Goal: Task Accomplishment & Management: Manage account settings

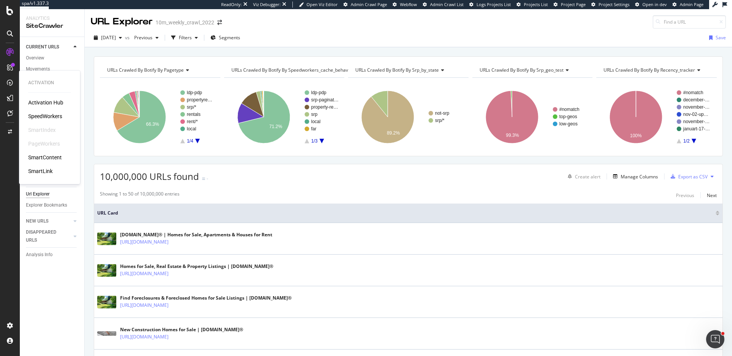
click at [42, 116] on div "SpeedWorkers" at bounding box center [45, 116] width 34 height 8
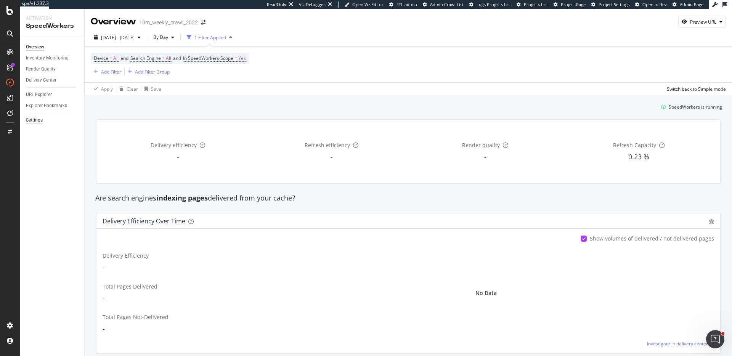
click at [33, 119] on div "Settings" at bounding box center [34, 120] width 17 height 8
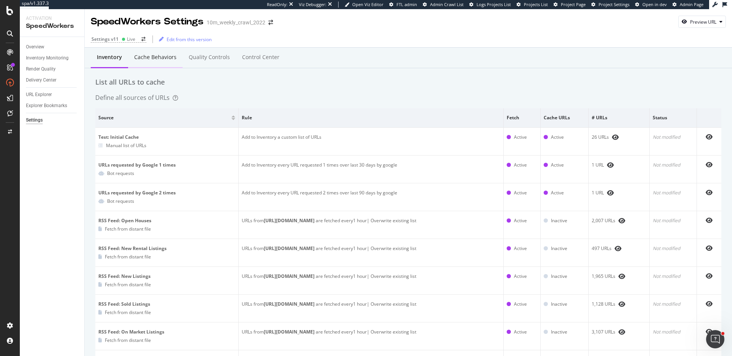
click at [159, 51] on div "Cache behaviors" at bounding box center [155, 57] width 55 height 21
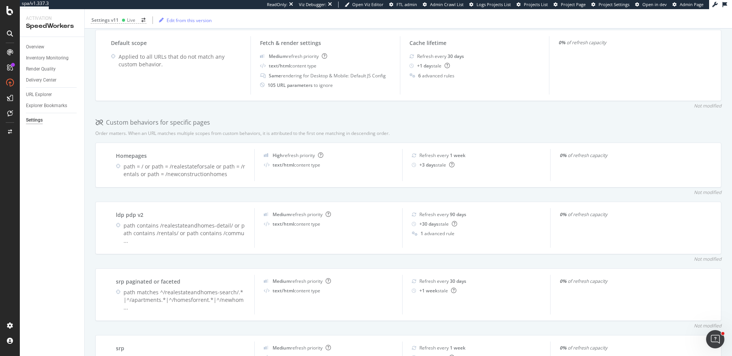
scroll to position [145, 0]
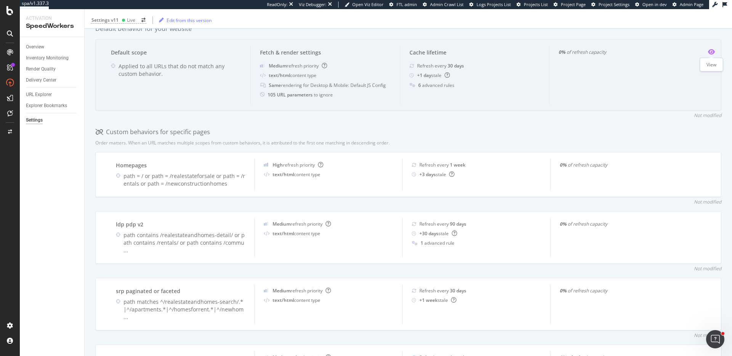
click at [710, 52] on icon "eye" at bounding box center [711, 52] width 7 height 6
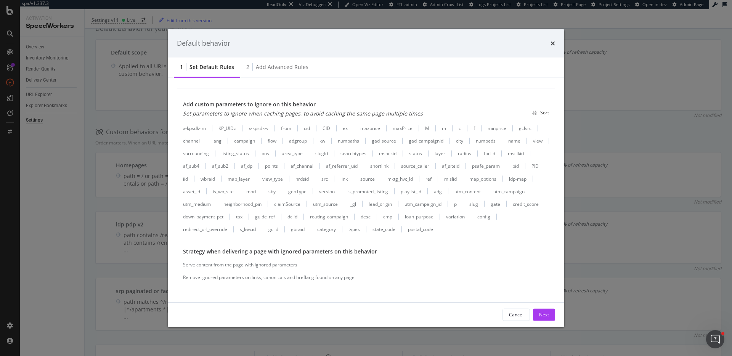
scroll to position [0, 0]
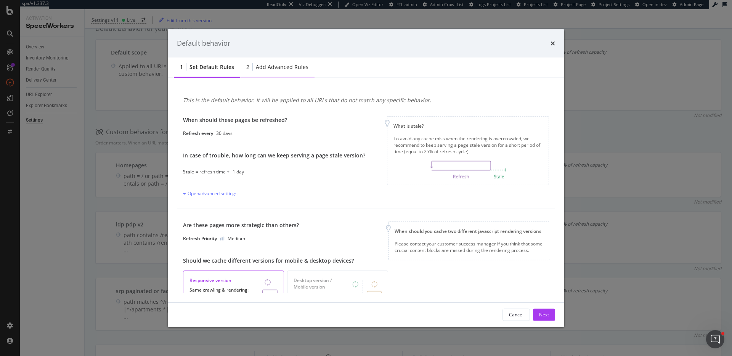
click at [289, 72] on div "2 Add advanced rules" at bounding box center [277, 67] width 74 height 21
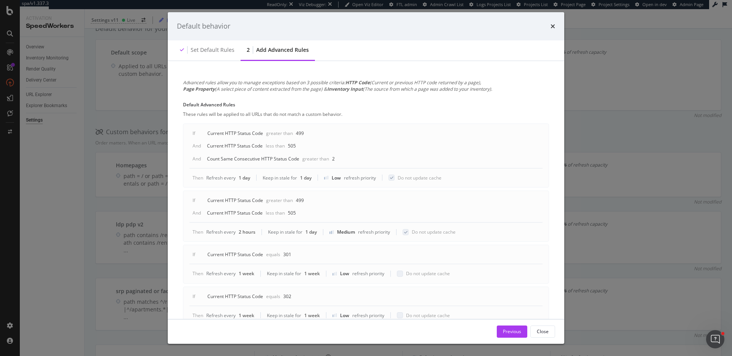
scroll to position [111, 0]
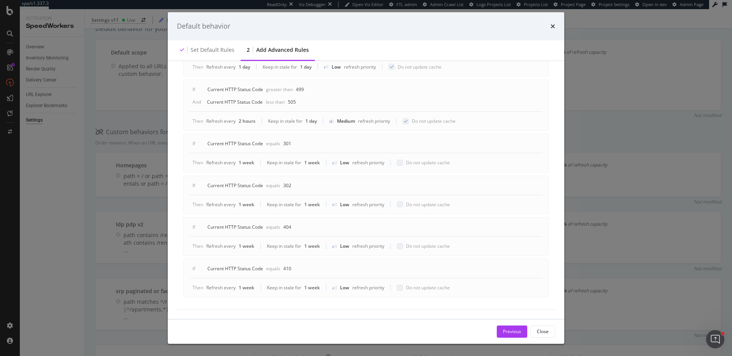
click at [603, 165] on div "Default behavior Set default rules 2 Add advanced rules Advanced rules allow yo…" at bounding box center [366, 178] width 732 height 356
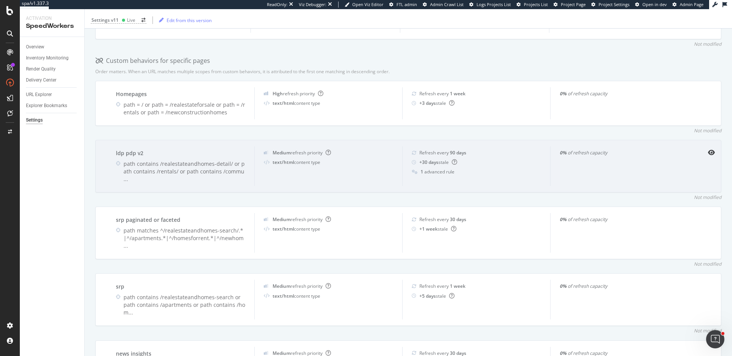
scroll to position [212, 0]
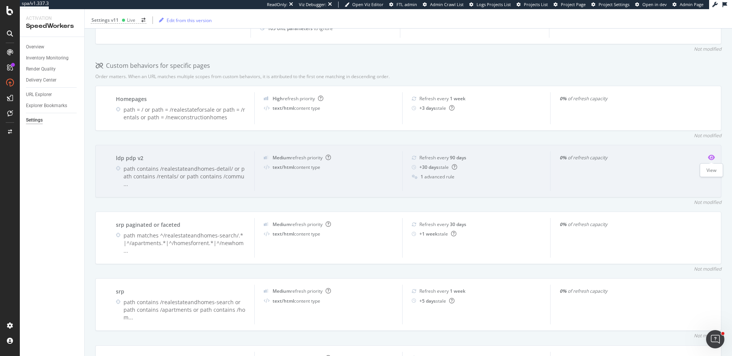
click at [712, 156] on icon "eye" at bounding box center [711, 157] width 7 height 6
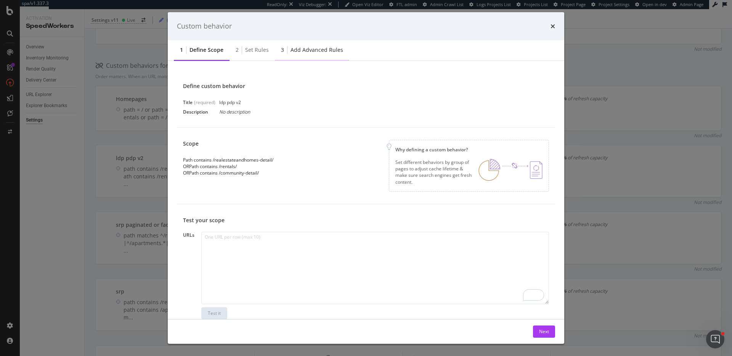
click at [306, 49] on div "Add advanced rules" at bounding box center [316, 50] width 53 height 8
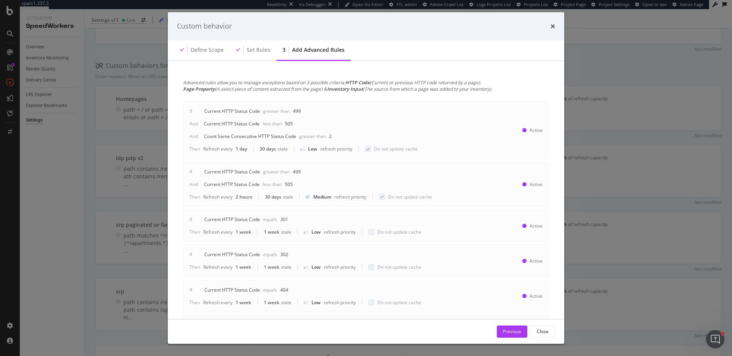
scroll to position [120, 0]
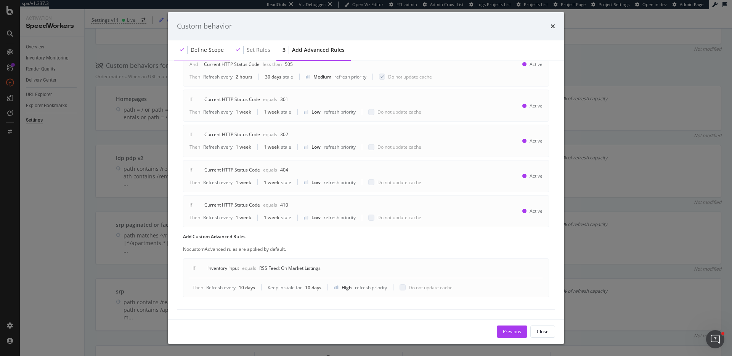
click at [199, 52] on div "Define scope" at bounding box center [207, 50] width 33 height 8
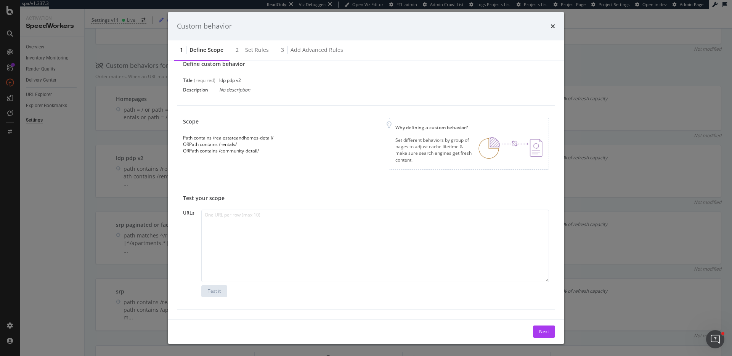
scroll to position [0, 0]
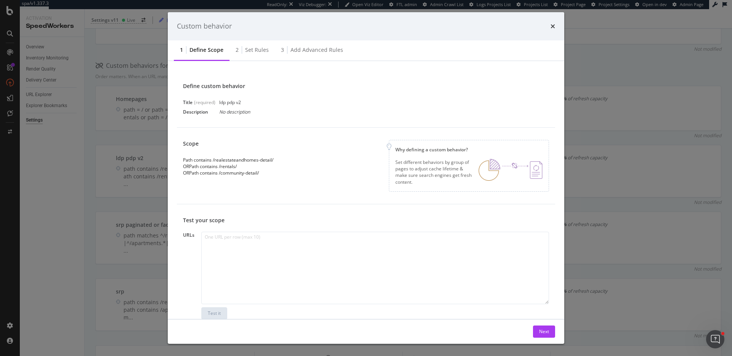
click at [608, 148] on div "Custom behavior 1 Define scope 2 Set rules 3 Add advanced rules Define custom b…" at bounding box center [366, 178] width 732 height 356
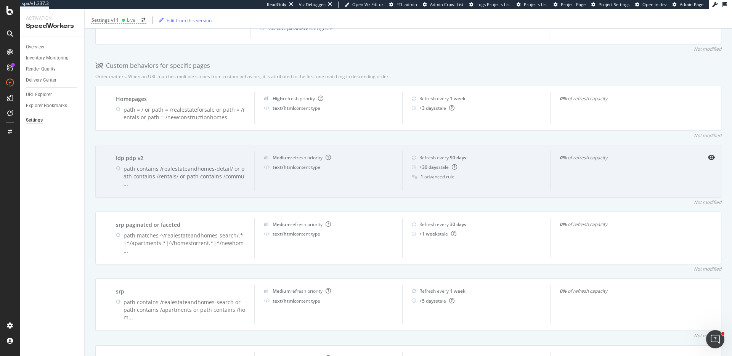
click at [120, 159] on div "ldp pdp v2" at bounding box center [180, 158] width 129 height 8
copy div "ldp pdp v2"
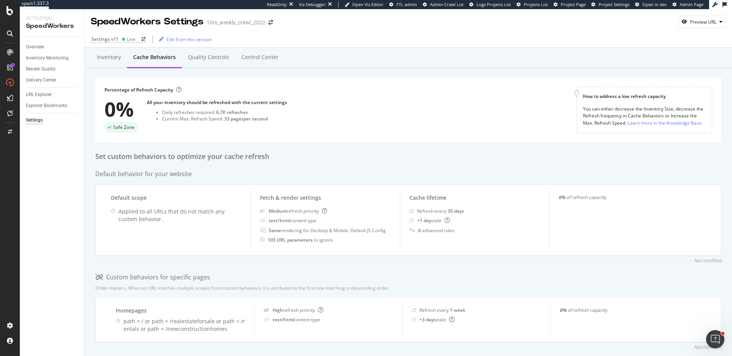
click at [410, 160] on div "Set custom behaviors to optimize your cache refresh" at bounding box center [408, 157] width 626 height 10
click at [204, 52] on div "Quality Controls" at bounding box center [208, 57] width 53 height 21
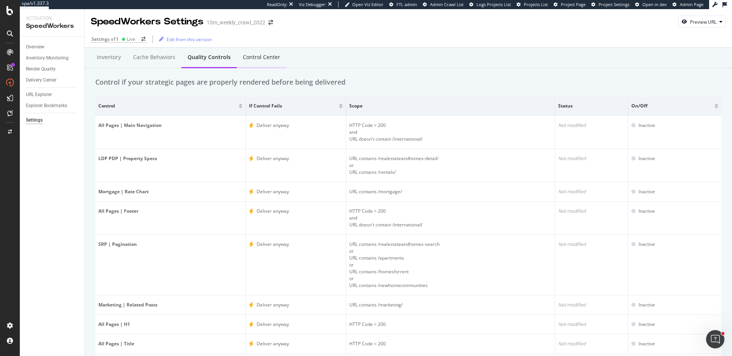
click at [276, 59] on div "Control Center" at bounding box center [261, 57] width 37 height 8
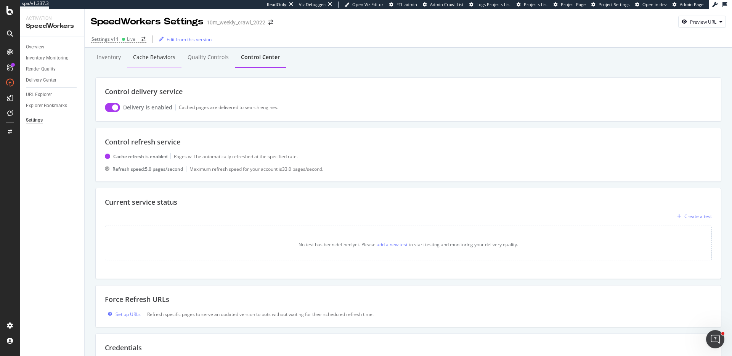
click at [171, 55] on div "Cache behaviors" at bounding box center [154, 57] width 42 height 8
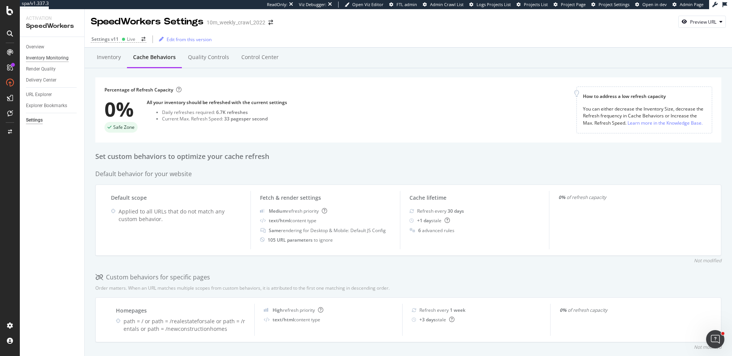
click at [56, 60] on div "Inventory Monitoring" at bounding box center [47, 58] width 43 height 8
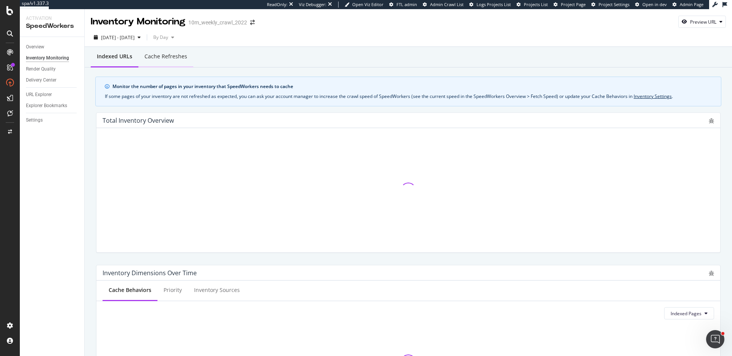
click at [166, 60] on div "Cache refreshes" at bounding box center [165, 57] width 43 height 8
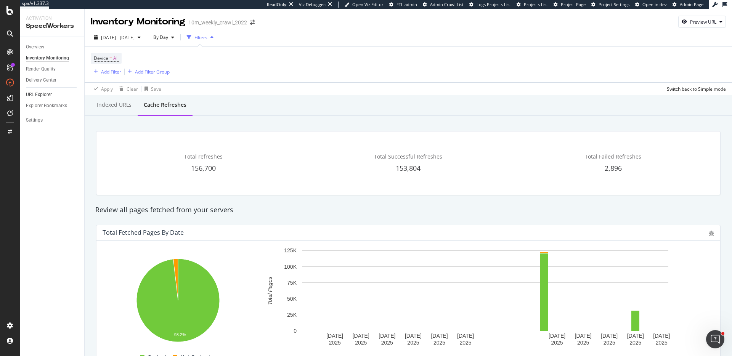
click at [53, 96] on link "URL Explorer" at bounding box center [52, 95] width 53 height 8
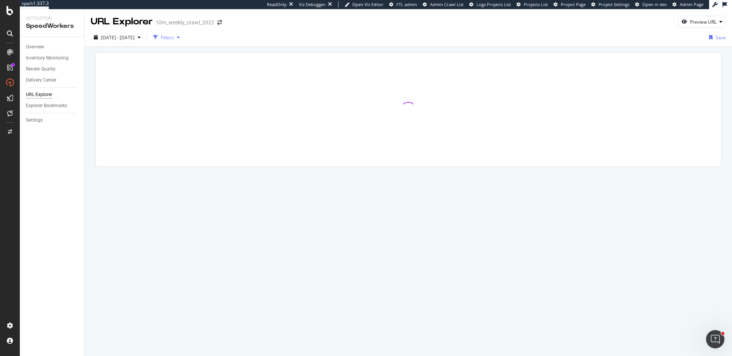
click at [174, 38] on div "Filters" at bounding box center [167, 37] width 13 height 6
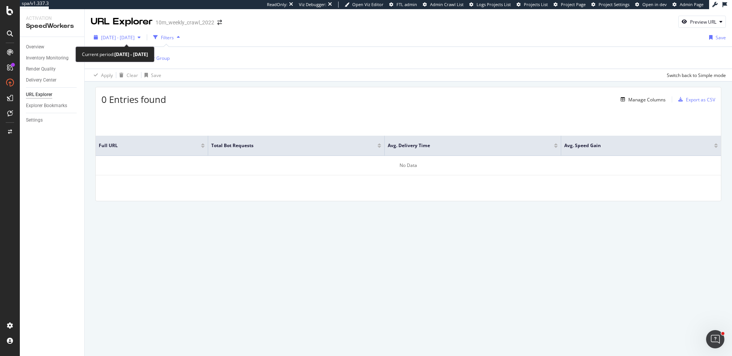
click at [135, 37] on span "[DATE] - [DATE]" at bounding box center [118, 37] width 34 height 6
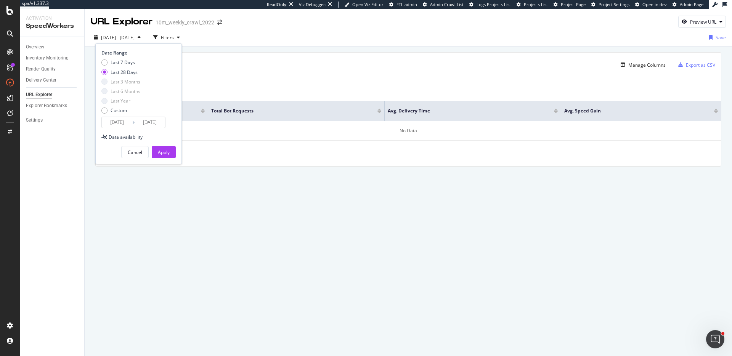
click at [119, 120] on input "[DATE]" at bounding box center [117, 122] width 30 height 11
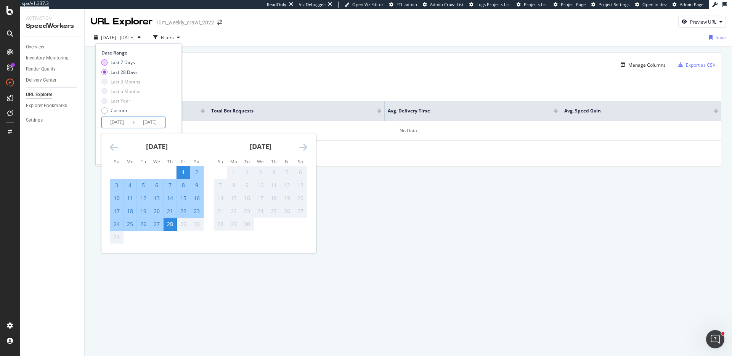
click at [131, 61] on div "Last 7 Days" at bounding box center [123, 62] width 24 height 6
type input "[DATE]"
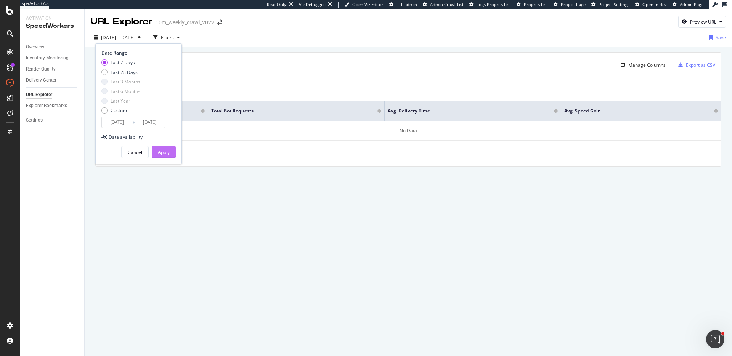
click at [163, 154] on div "Apply" at bounding box center [164, 152] width 12 height 6
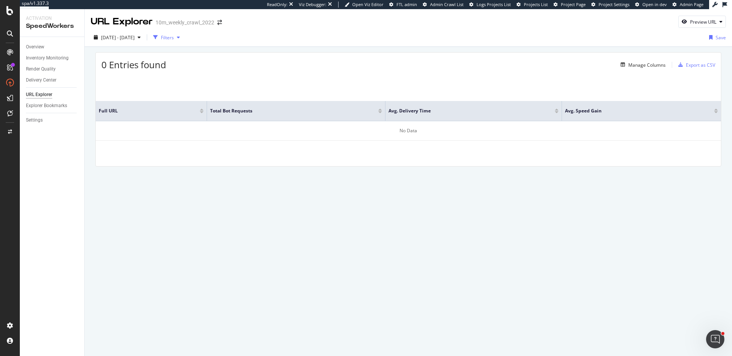
click at [161, 42] on div "button" at bounding box center [155, 37] width 11 height 11
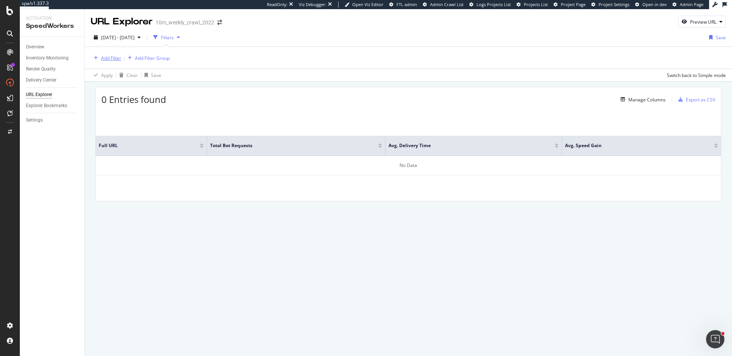
click at [110, 59] on div "Add Filter" at bounding box center [111, 58] width 20 height 6
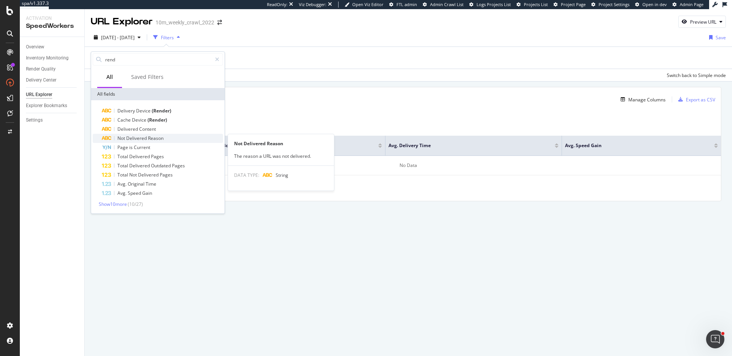
type input "rend"
click at [167, 139] on div "Not Delivered Reason" at bounding box center [162, 138] width 121 height 9
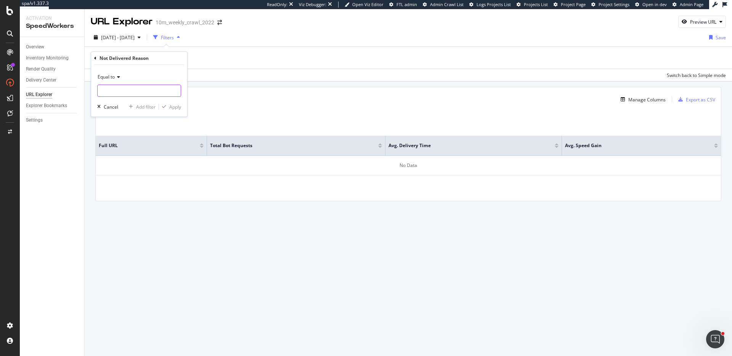
click at [139, 91] on input "text" at bounding box center [139, 91] width 83 height 12
click at [143, 92] on input "text" at bounding box center [139, 91] width 83 height 12
click at [97, 59] on div "Not Delivered Reason" at bounding box center [139, 58] width 90 height 13
click at [95, 59] on icon at bounding box center [95, 58] width 2 height 5
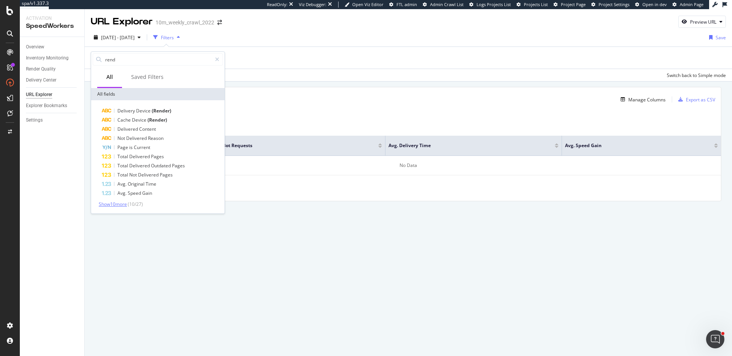
click at [112, 206] on span "Show 10 more" at bounding box center [113, 204] width 28 height 6
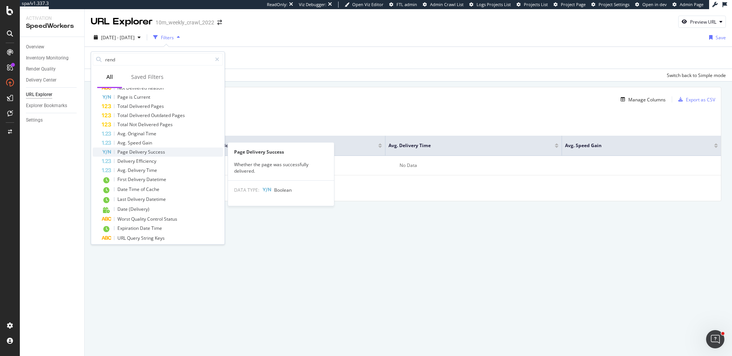
scroll to position [64, 0]
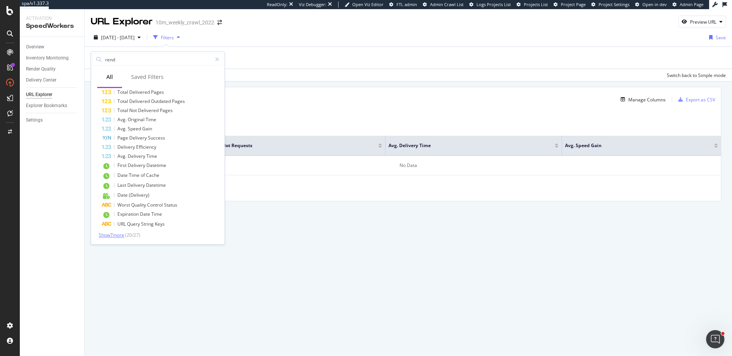
click at [120, 233] on span "Show 7 more" at bounding box center [112, 235] width 26 height 6
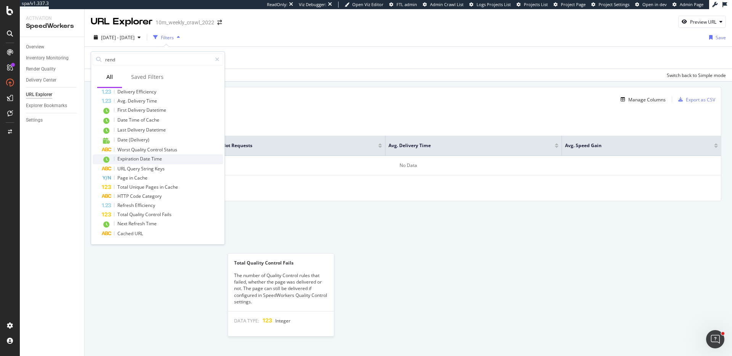
scroll to position [0, 0]
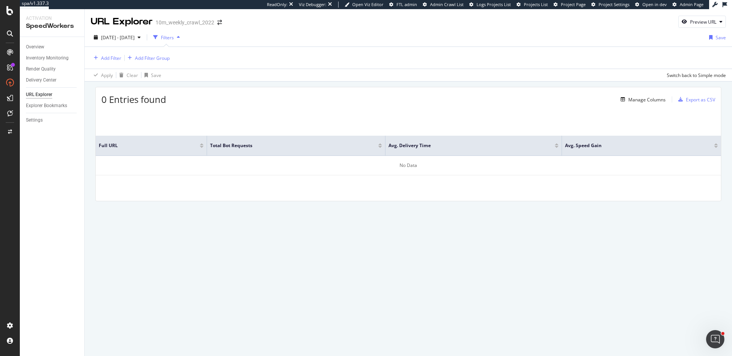
click at [417, 276] on div "URL Explorer 10m_weekly_crawl_2022 Preview URL [DATE] - [DATE] Filters Save Add…" at bounding box center [408, 182] width 647 height 347
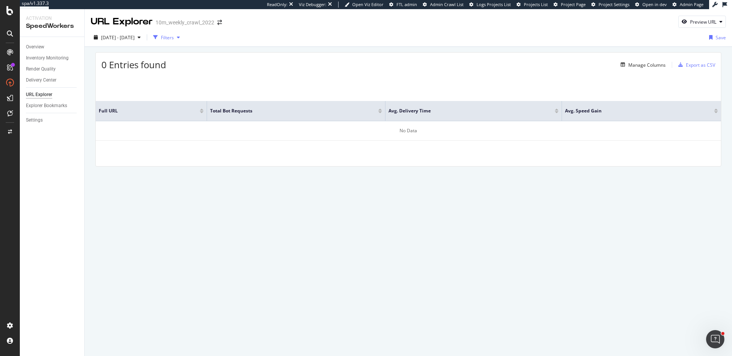
click at [174, 37] on div "Filters" at bounding box center [167, 37] width 13 height 6
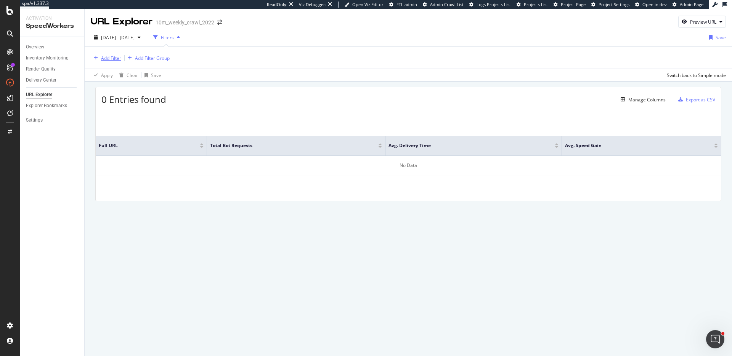
click at [114, 58] on div "Add Filter" at bounding box center [111, 58] width 20 height 6
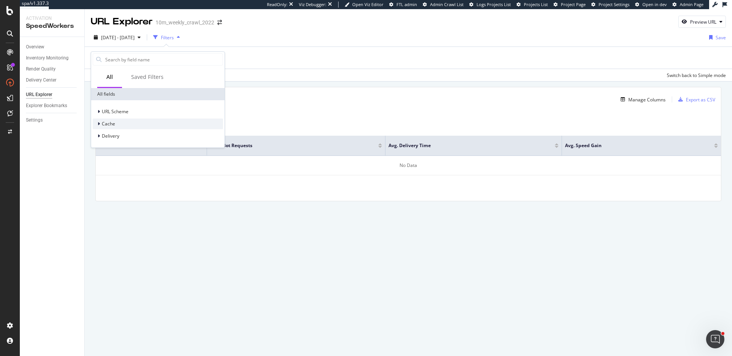
click at [96, 121] on div "Cache" at bounding box center [104, 124] width 22 height 8
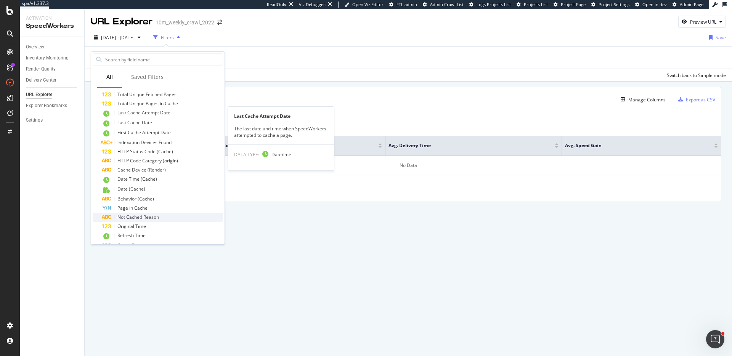
scroll to position [50, 0]
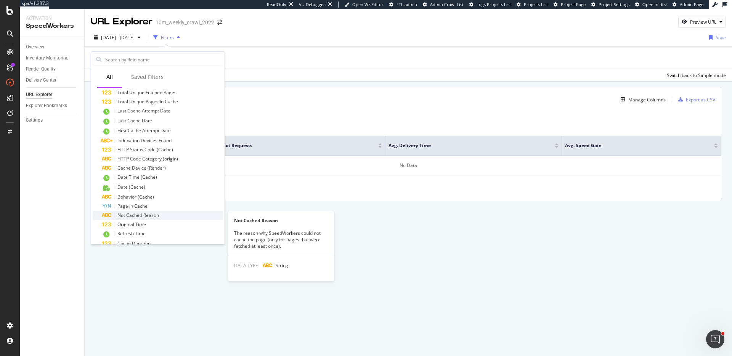
click at [137, 212] on span "Not Cached Reason" at bounding box center [138, 215] width 42 height 6
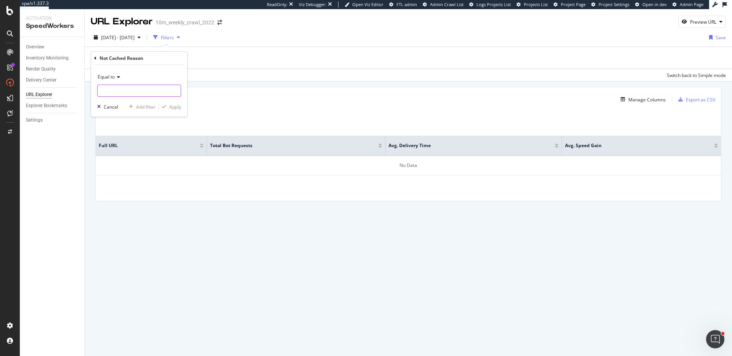
click at [122, 87] on input "text" at bounding box center [139, 91] width 83 height 12
click at [139, 109] on span "rendering_timeout" at bounding box center [129, 109] width 60 height 6
type input "rendering_timeout"
click at [179, 105] on div "Apply" at bounding box center [175, 107] width 12 height 6
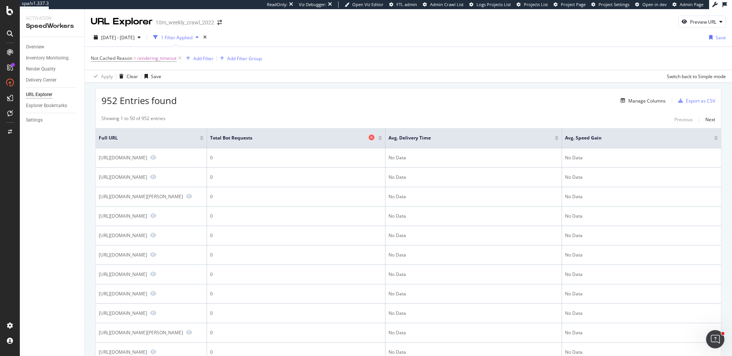
click at [369, 138] on icon at bounding box center [372, 138] width 6 height 6
click at [547, 137] on icon at bounding box center [544, 138] width 6 height 6
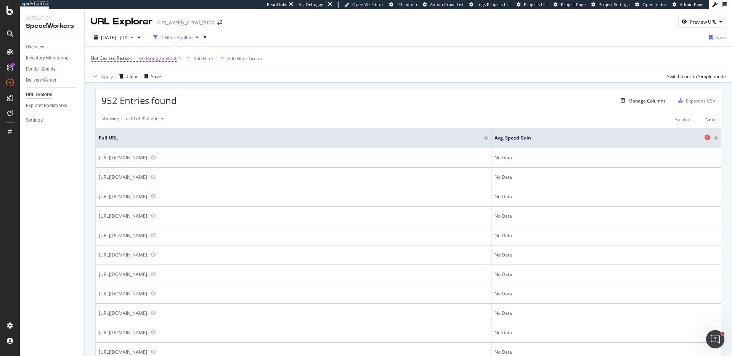
click at [709, 139] on icon at bounding box center [707, 138] width 6 height 6
click at [203, 62] on div "Add Filter" at bounding box center [198, 58] width 30 height 8
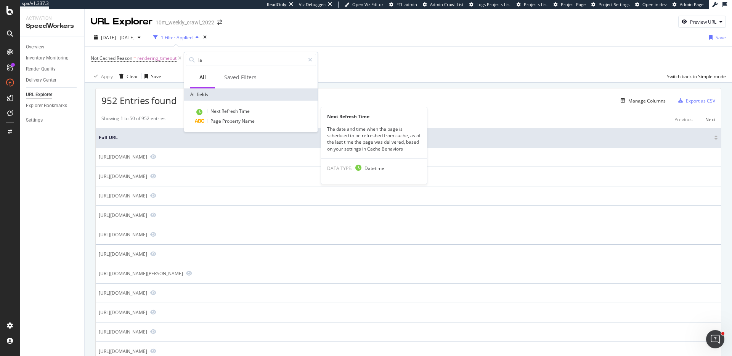
type input "l"
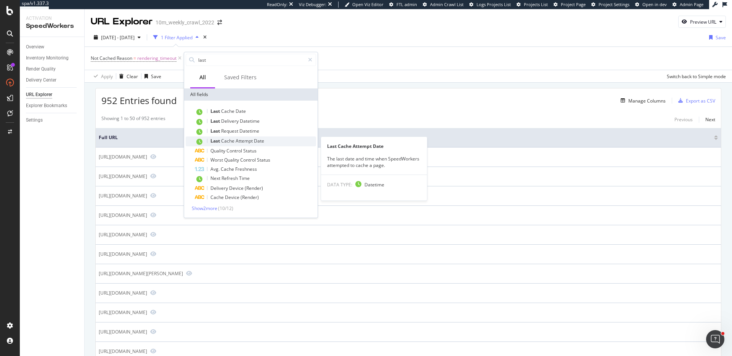
type input "last"
click at [271, 139] on div "Last Cache Attempt Date" at bounding box center [255, 141] width 121 height 10
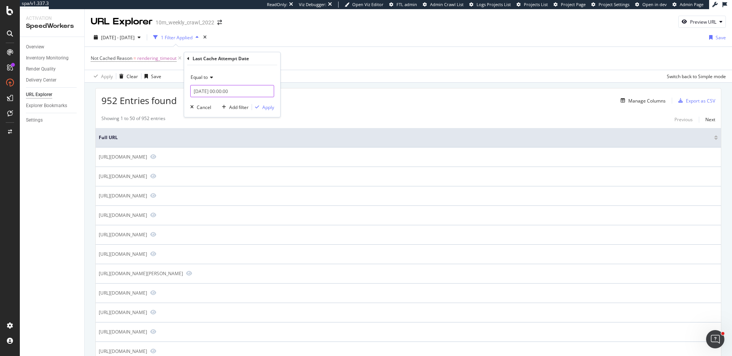
click at [231, 95] on input "[DATE] 00:00:00" at bounding box center [232, 91] width 84 height 12
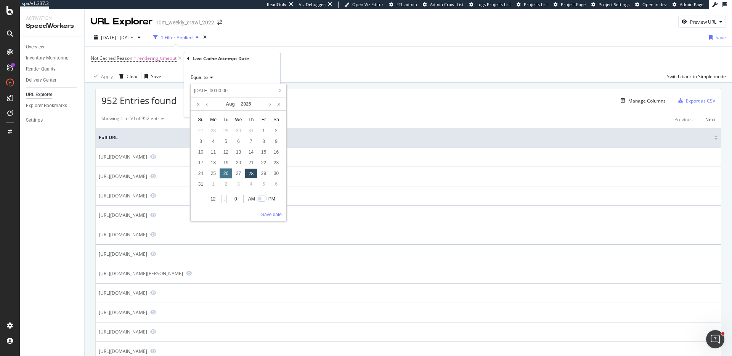
click at [227, 175] on div "26" at bounding box center [226, 173] width 13 height 10
type input "[DATE] 00:00:00"
click at [279, 216] on link "Save date" at bounding box center [271, 214] width 21 height 7
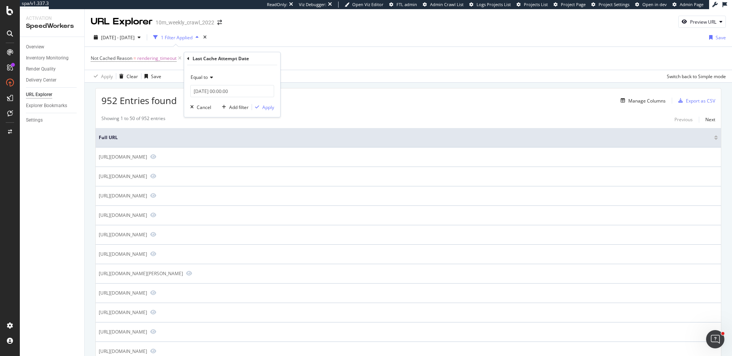
click at [198, 78] on span "Equal to" at bounding box center [199, 77] width 17 height 6
click at [218, 139] on div "Between" at bounding box center [233, 143] width 82 height 10
click at [226, 89] on input "[DATE] 00:00:00" at bounding box center [232, 91] width 84 height 12
click at [228, 172] on div "26" at bounding box center [226, 173] width 13 height 10
type input "[DATE] 00:00:00"
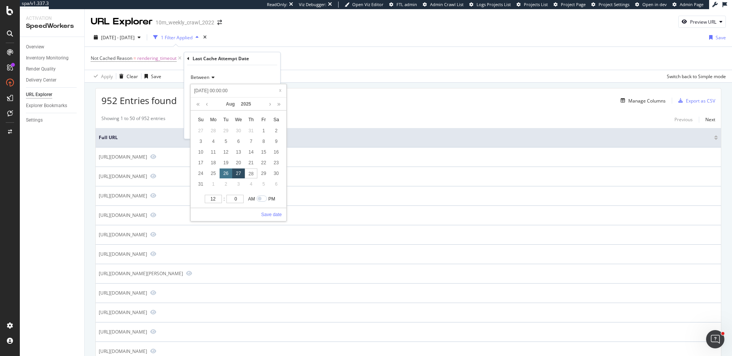
type input "[DATE] 00:00:00"
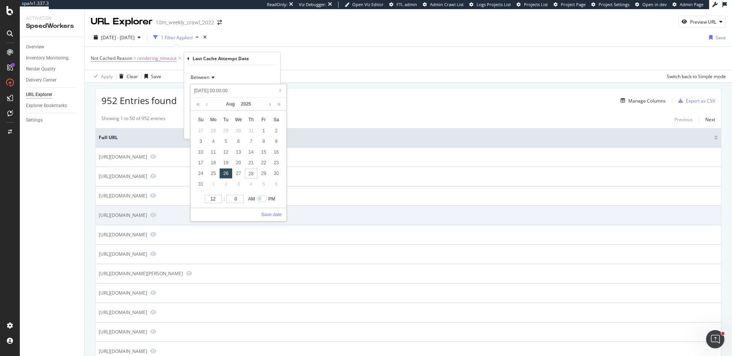
click at [279, 216] on link "Save date" at bounding box center [271, 214] width 21 height 7
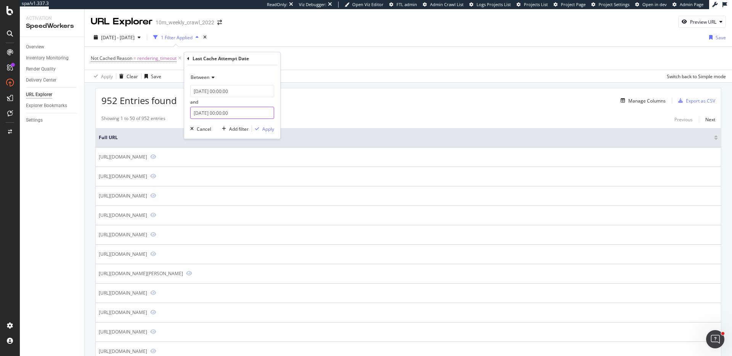
click at [231, 109] on input "[DATE] 00:00:00" at bounding box center [232, 113] width 84 height 12
click at [240, 192] on div "27" at bounding box center [238, 195] width 13 height 10
type input "[DATE] 00:00:00"
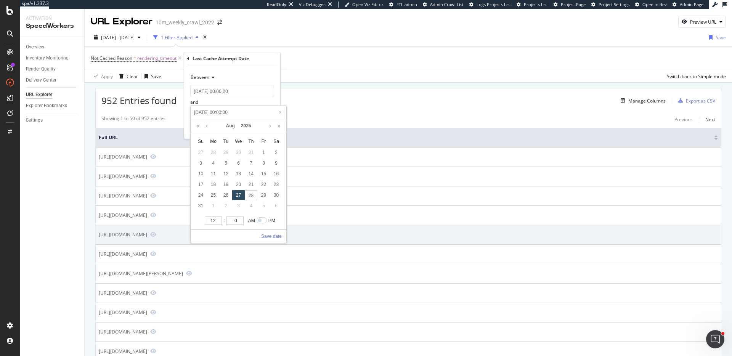
click at [278, 239] on link "Save date" at bounding box center [271, 236] width 21 height 7
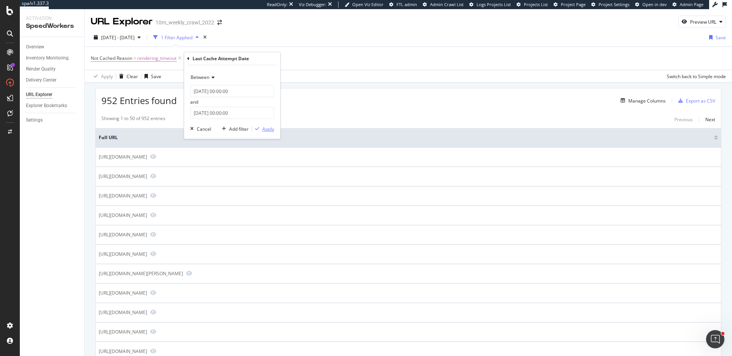
click at [273, 130] on div "Apply" at bounding box center [268, 129] width 12 height 6
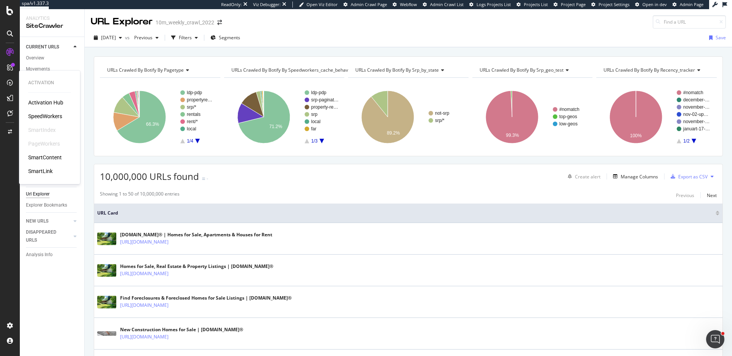
click at [57, 116] on div "SpeedWorkers" at bounding box center [45, 116] width 34 height 8
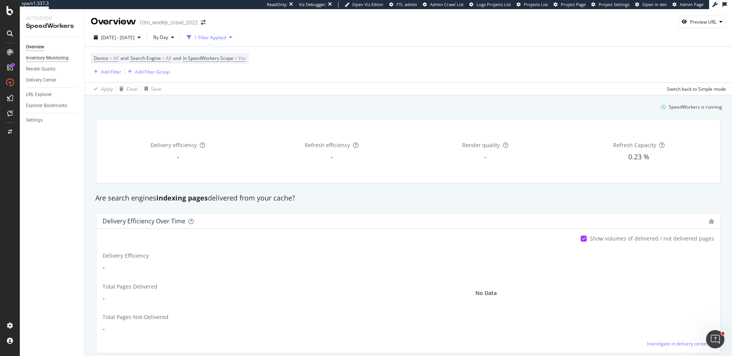
click at [55, 56] on div "Inventory Monitoring" at bounding box center [47, 58] width 43 height 8
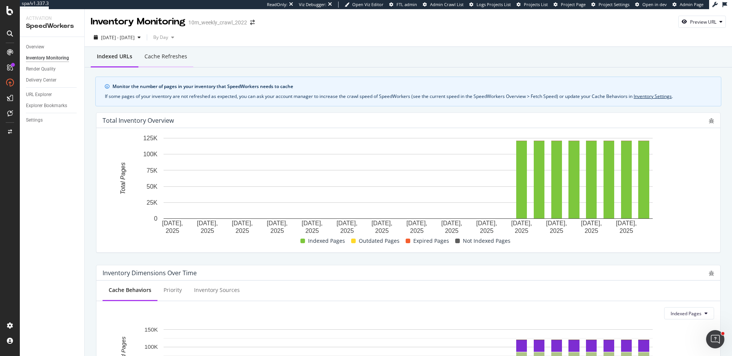
click at [180, 56] on div "Cache refreshes" at bounding box center [165, 57] width 43 height 8
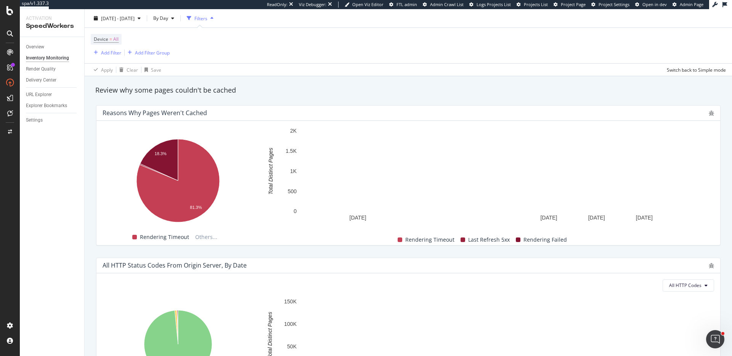
scroll to position [517, 0]
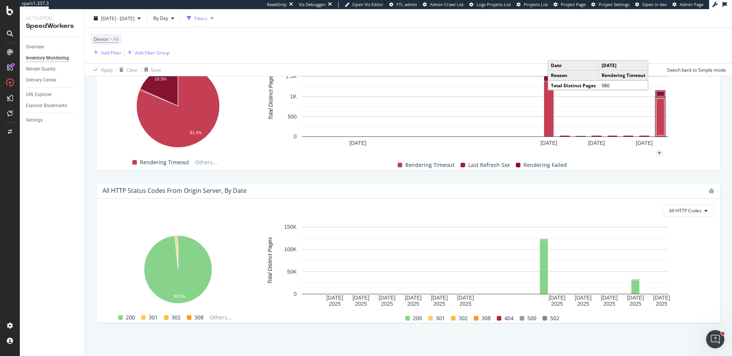
click at [662, 119] on rect "A chart." at bounding box center [660, 116] width 8 height 37
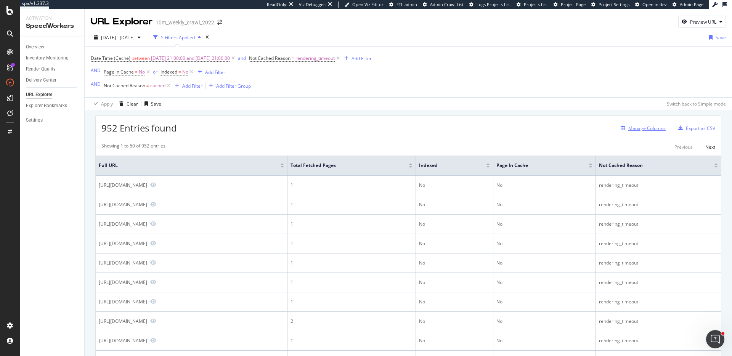
click at [645, 126] on div "Manage Columns" at bounding box center [646, 128] width 37 height 6
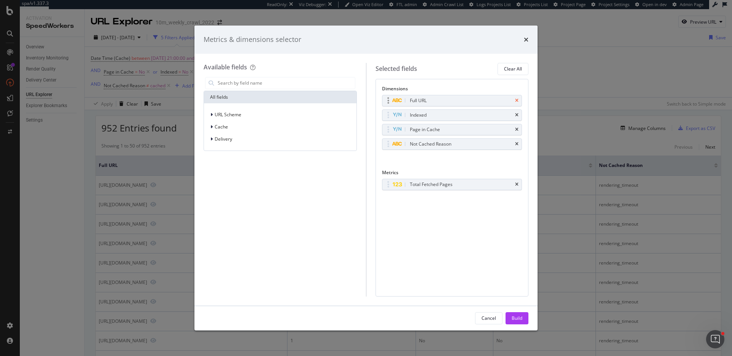
click at [516, 100] on icon "times" at bounding box center [516, 100] width 3 height 5
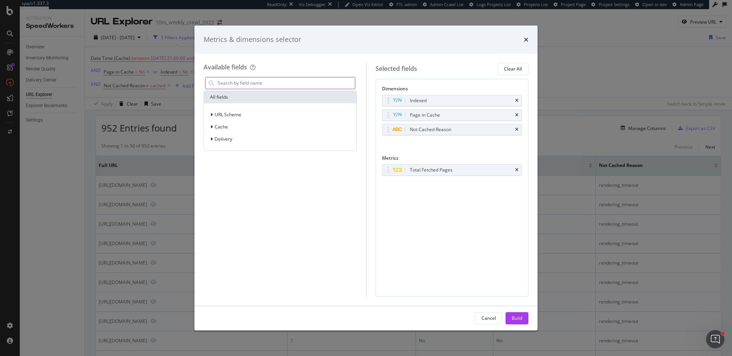
click at [321, 88] on input "modal" at bounding box center [286, 82] width 138 height 11
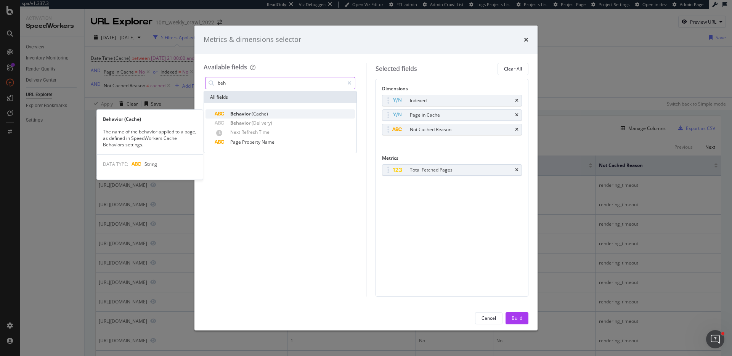
type input "beh"
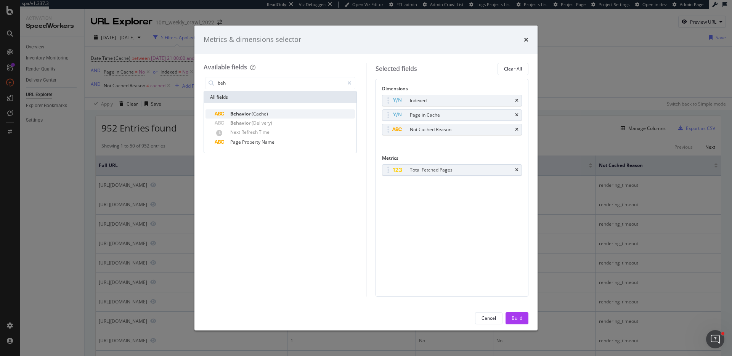
click at [287, 110] on div "Behavior (Cache)" at bounding box center [285, 113] width 140 height 9
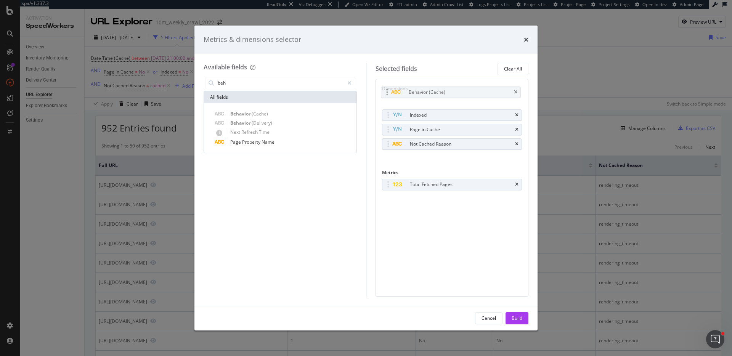
drag, startPoint x: 389, startPoint y: 143, endPoint x: 390, endPoint y: 94, distance: 49.2
click at [388, 91] on body "spa/v1.337.3 ReadOnly: Viz Debugger: Open Viz Editor FTL admin Admin Crawl List…" at bounding box center [366, 178] width 732 height 356
click at [521, 315] on div "Build" at bounding box center [516, 318] width 11 height 6
